Goal: Information Seeking & Learning: Find specific fact

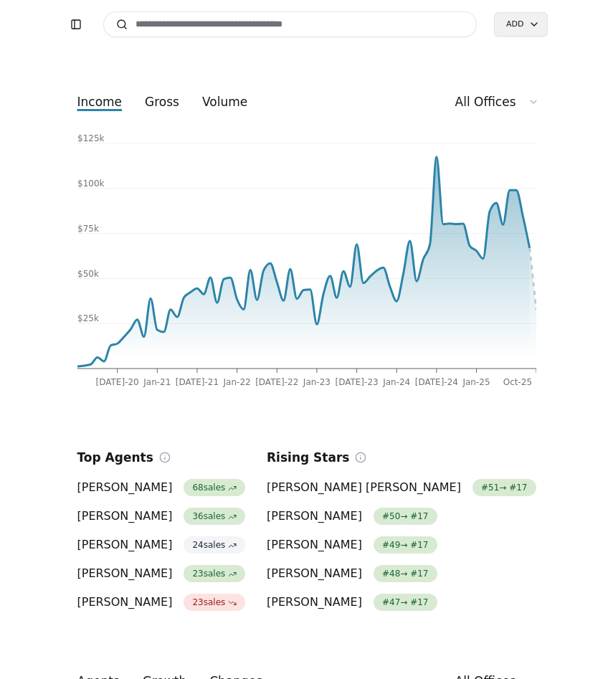
click at [237, 29] on input at bounding box center [290, 24] width 374 height 26
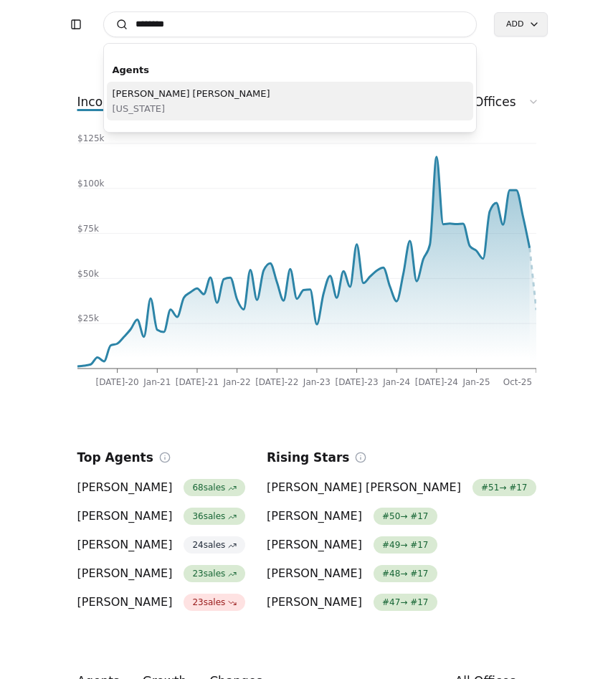
type input "********"
click at [206, 110] on span "[US_STATE]" at bounding box center [192, 108] width 158 height 15
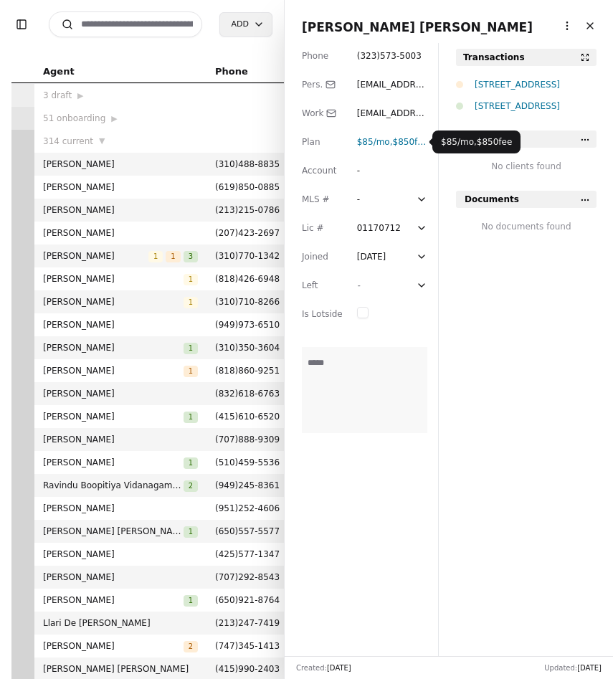
click at [404, 144] on span "$850 fee" at bounding box center [411, 142] width 36 height 10
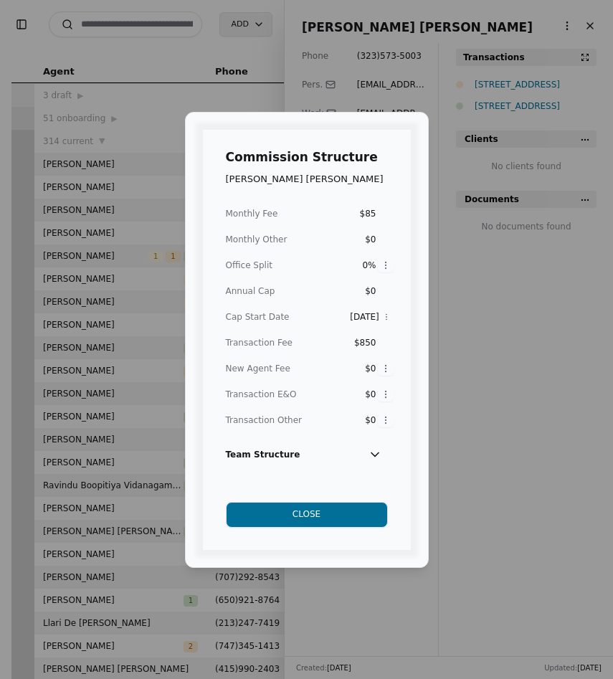
click at [485, 300] on div "Commission Structure [PERSON_NAME] [PERSON_NAME] Monthly Fee $85 Monthly Other …" at bounding box center [306, 339] width 613 height 679
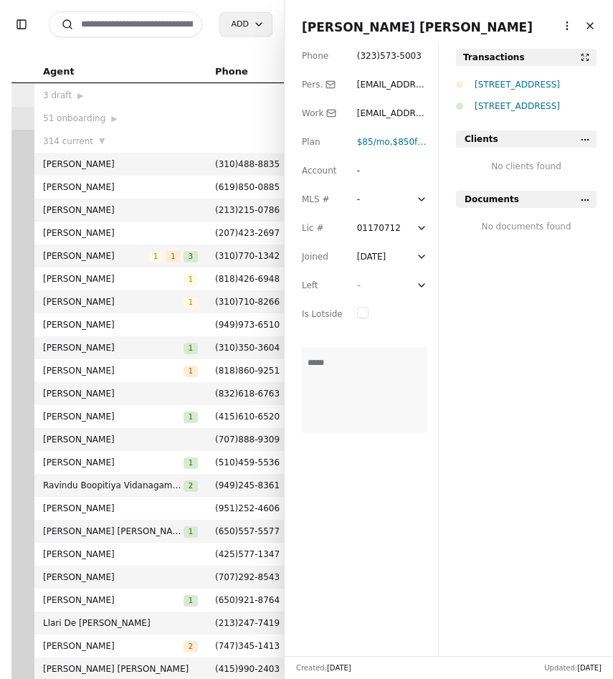
click at [508, 86] on div "[STREET_ADDRESS]" at bounding box center [536, 84] width 122 height 14
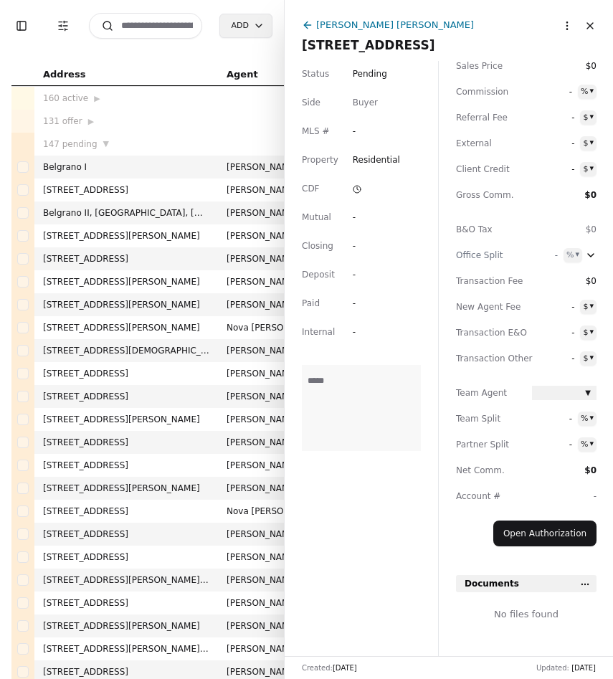
scroll to position [32, 0]
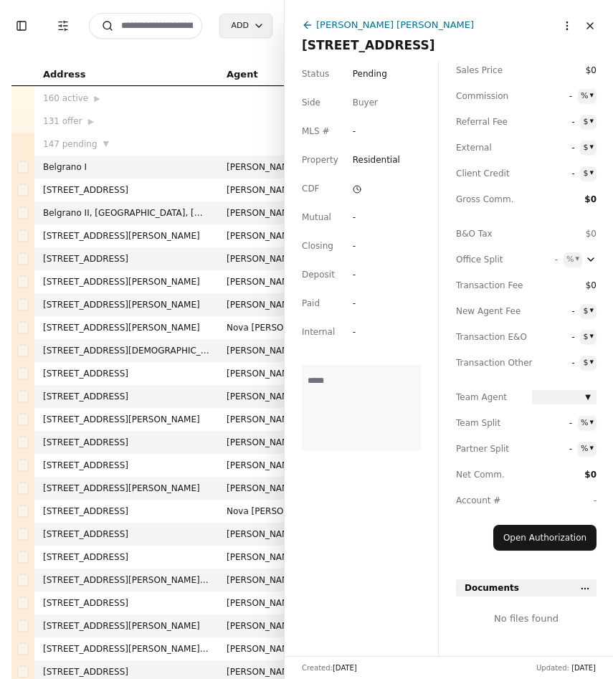
click at [306, 25] on icon at bounding box center [307, 25] width 6 height 0
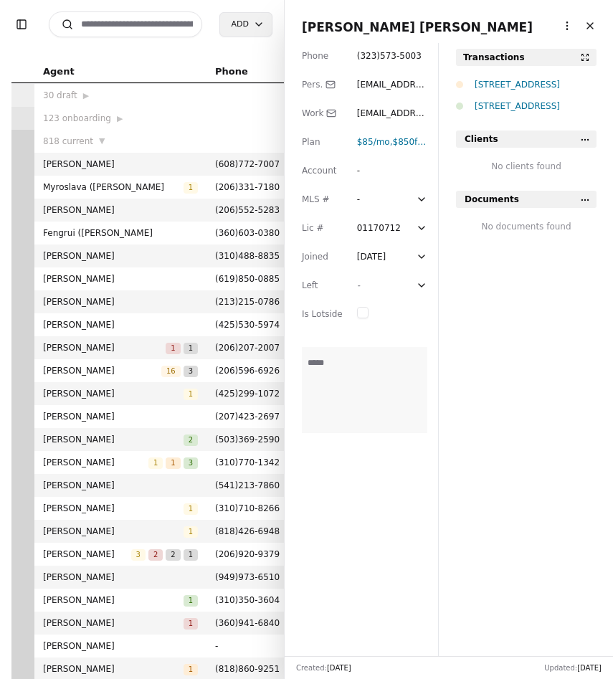
click at [589, 24] on button "Close" at bounding box center [589, 25] width 23 height 23
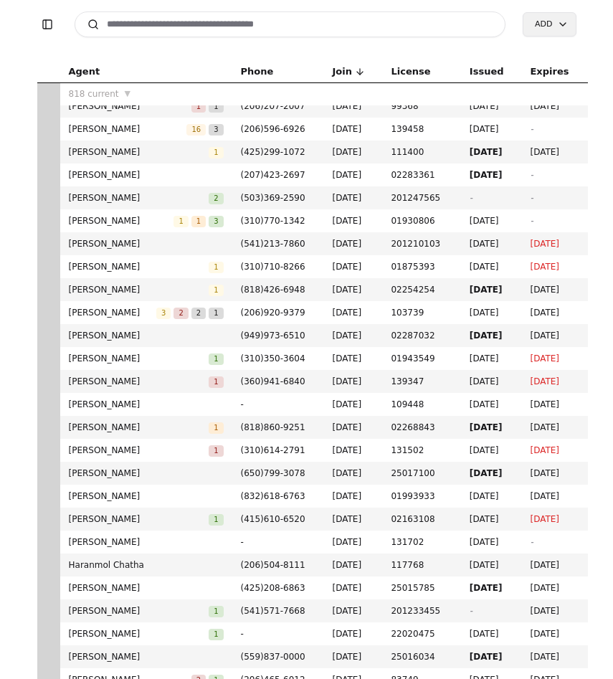
scroll to position [258, 0]
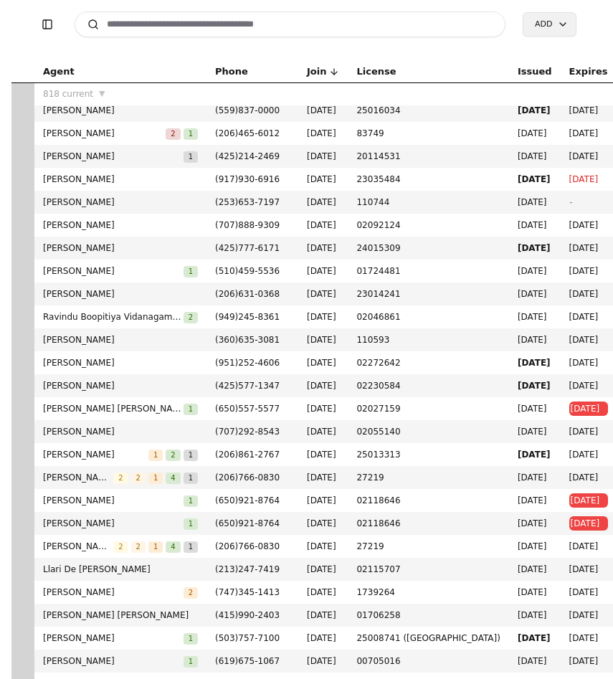
scroll to position [794, 0]
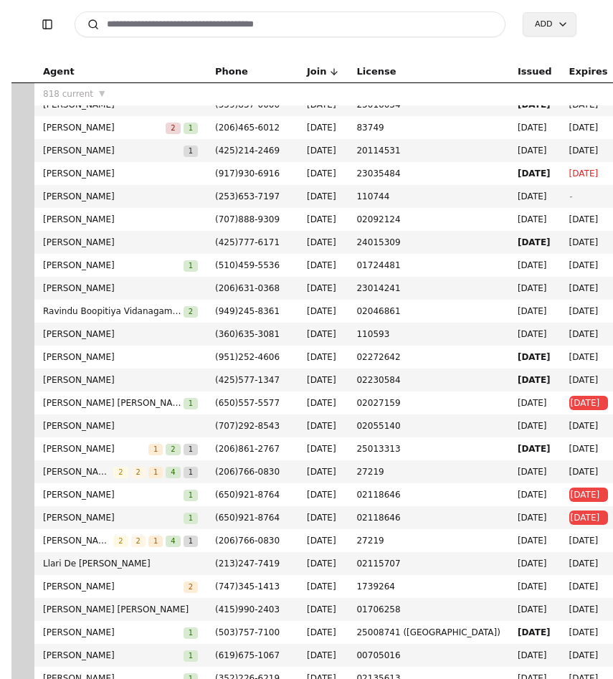
click at [572, 522] on span "[DATE]" at bounding box center [589, 517] width 36 height 14
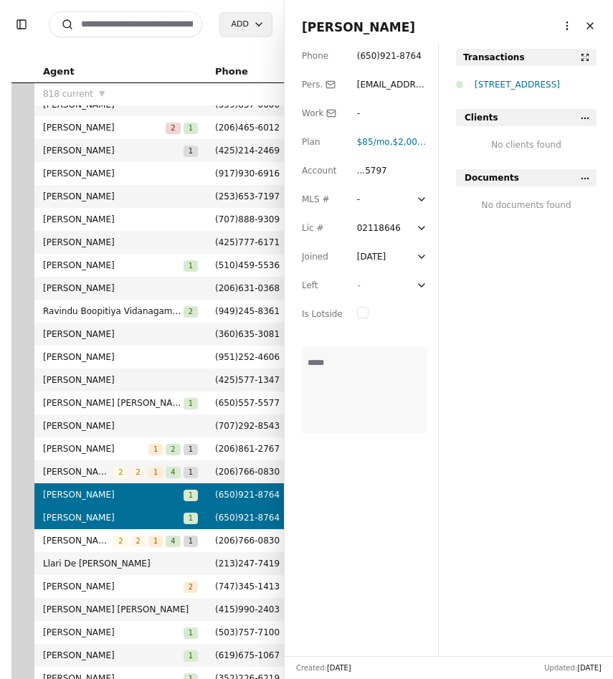
click at [590, 27] on button "Close" at bounding box center [589, 25] width 23 height 23
